Goal: Transaction & Acquisition: Purchase product/service

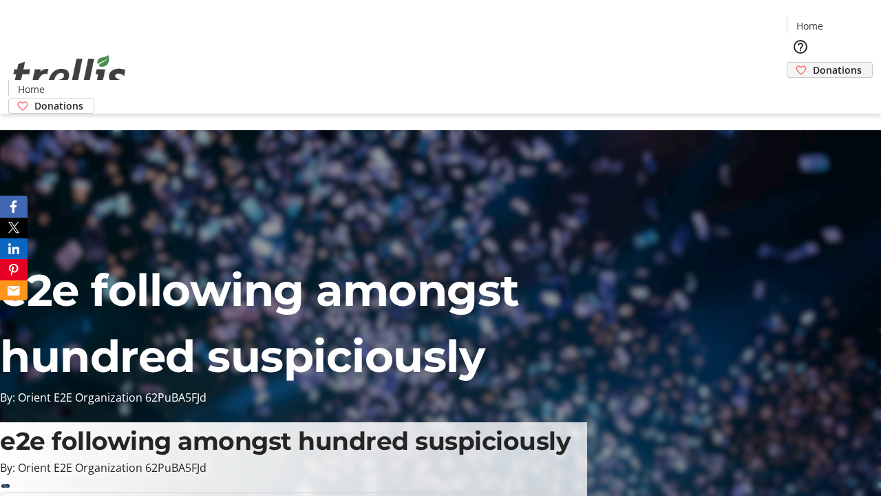
click at [813, 63] on span "Donations" at bounding box center [837, 70] width 49 height 14
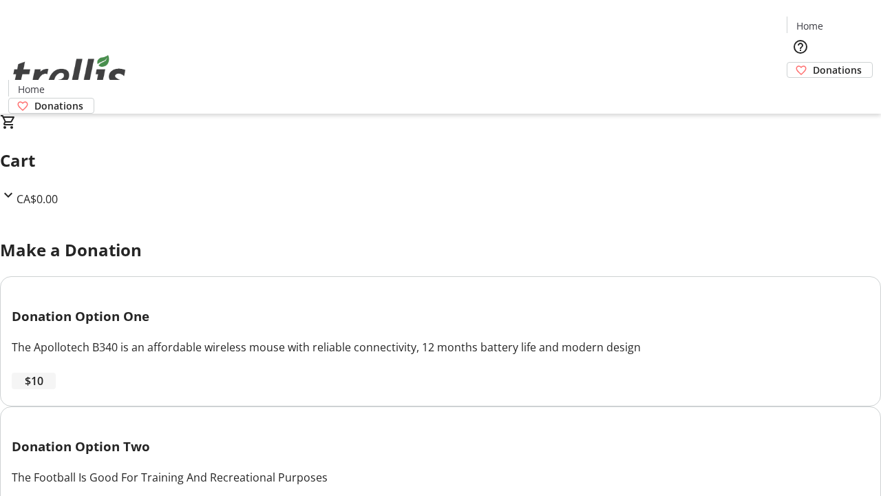
click at [43, 389] on span "$10" at bounding box center [34, 381] width 19 height 17
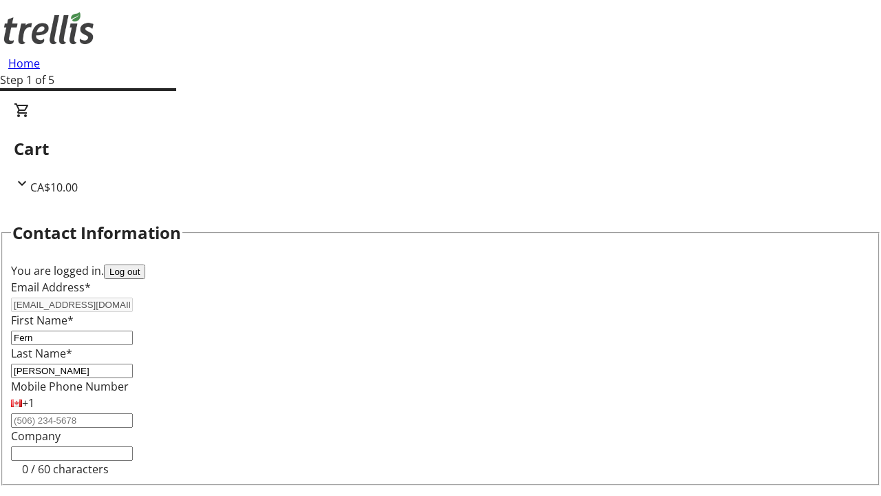
select select "CA"
type input "[STREET_ADDRESS][PERSON_NAME]"
type input "Kelowna"
